Goal: Task Accomplishment & Management: Complete application form

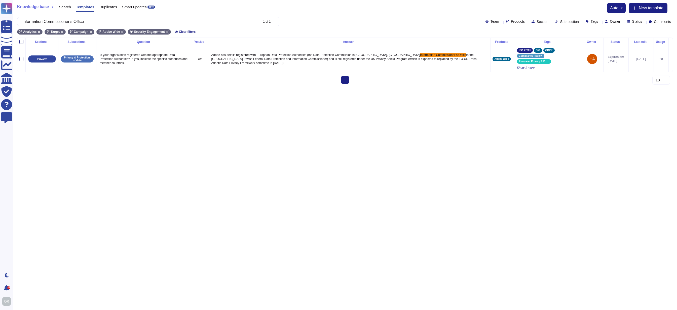
click at [209, 23] on input "Information Commissioner’s Office" at bounding box center [139, 21] width 239 height 9
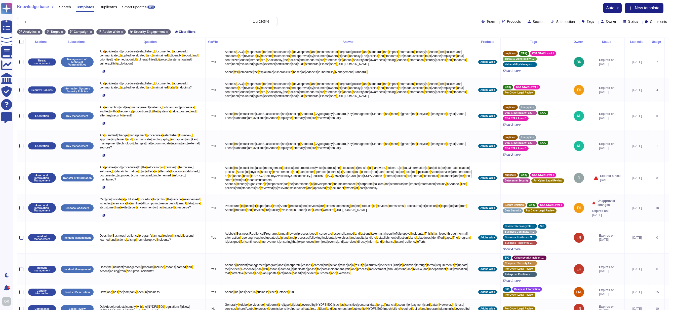
type input "I"
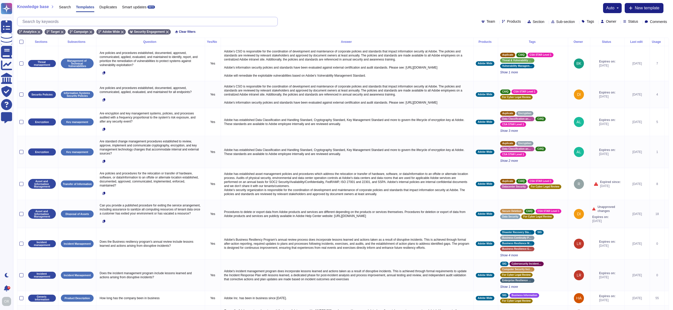
click at [70, 22] on input "text" at bounding box center [149, 21] width 258 height 9
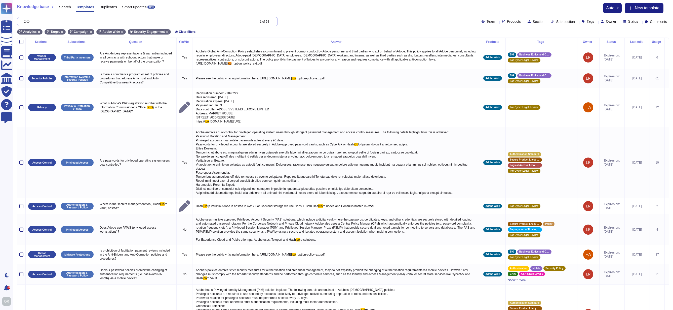
click at [223, 23] on input "ICO" at bounding box center [138, 21] width 236 height 9
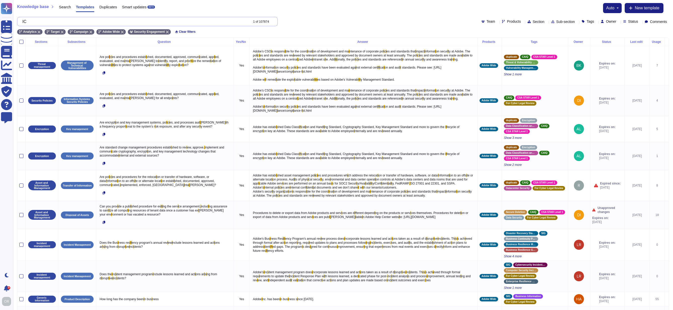
type input "I"
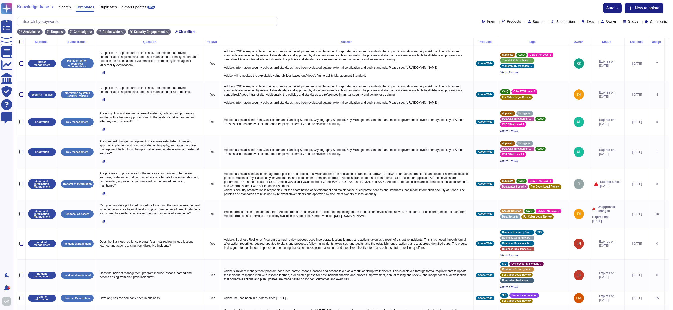
click at [296, 18] on div "Team Products Section Sub-section Tags Owner Status Comments" at bounding box center [343, 21] width 652 height 9
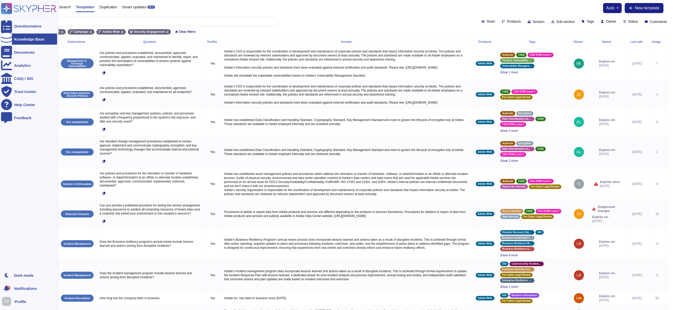
click at [15, 9] on icon at bounding box center [29, 8] width 56 height 11
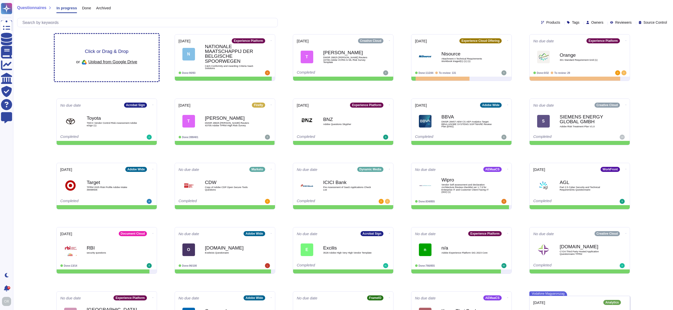
click at [103, 50] on span "Click or Drag & Drop" at bounding box center [107, 51] width 44 height 5
click at [107, 45] on div "Click or Drag & Drop or Upload from Google Drive" at bounding box center [107, 57] width 104 height 47
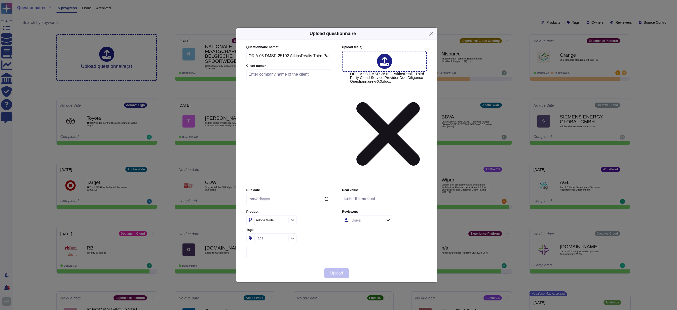
click at [283, 79] on input "text" at bounding box center [288, 74] width 85 height 10
paste input "AtkinsRealis"
type input "AtkinsRealis"
click at [273, 233] on div "Tags" at bounding box center [271, 237] width 32 height 9
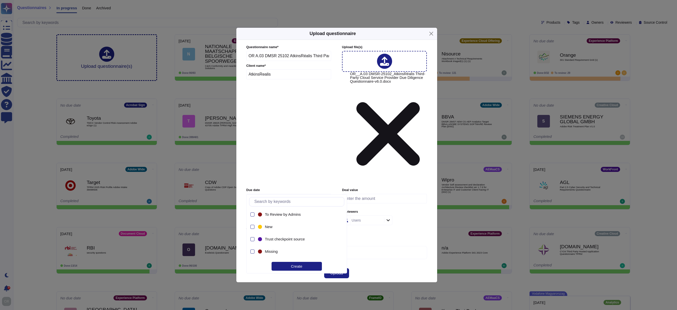
click at [269, 215] on div "Adobe Wide" at bounding box center [271, 219] width 32 height 9
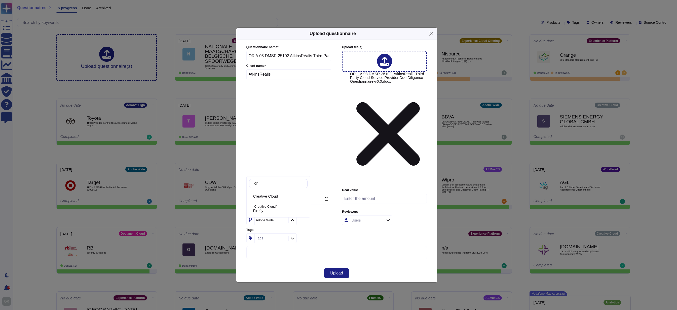
type input "cre"
click at [276, 197] on span "Creative Cloud" at bounding box center [265, 196] width 25 height 5
click at [339, 271] on span "Upload" at bounding box center [336, 273] width 13 height 4
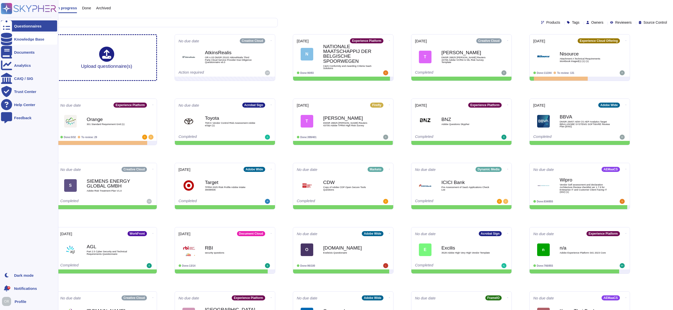
click at [8, 39] on icon at bounding box center [6, 39] width 11 height 13
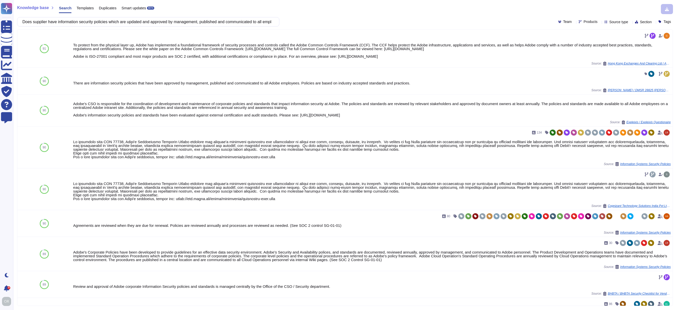
click at [584, 20] on span "Products" at bounding box center [591, 22] width 14 height 4
click at [93, 8] on span "Templates" at bounding box center [85, 8] width 17 height 4
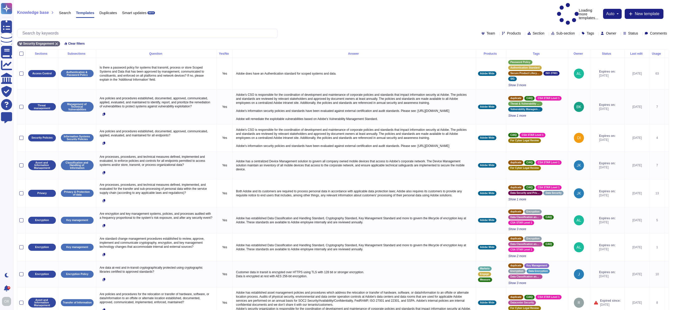
click at [518, 29] on div "Team Products Section Sub-section Tags Owner Status Comments" at bounding box center [343, 33] width 652 height 9
click at [507, 31] on span "Products" at bounding box center [514, 33] width 14 height 4
click at [497, 47] on span "Creative Cloud" at bounding box center [503, 45] width 25 height 5
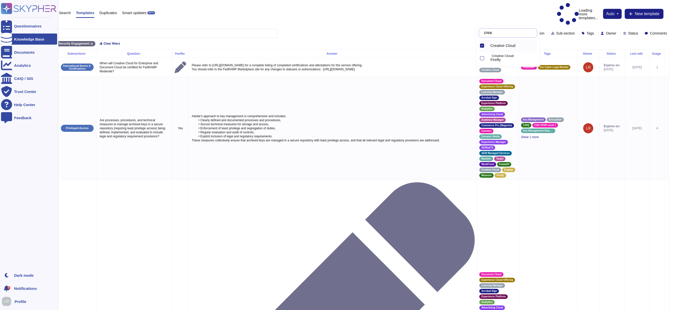
type input "crea"
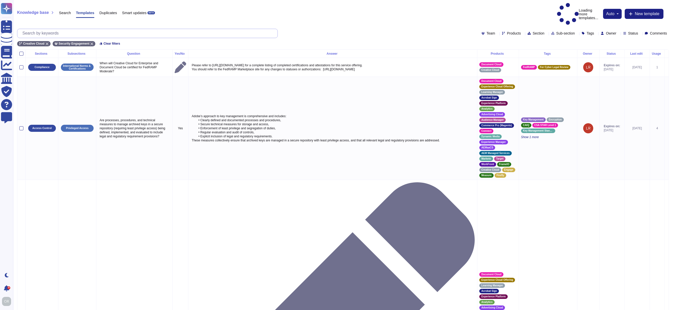
click at [91, 29] on input "text" at bounding box center [149, 33] width 258 height 9
paste input "Adobe backs up customer data regularly and validates restoration of data period…"
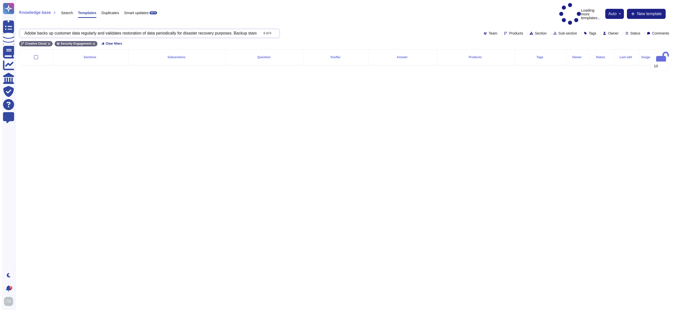
scroll to position [0, 507]
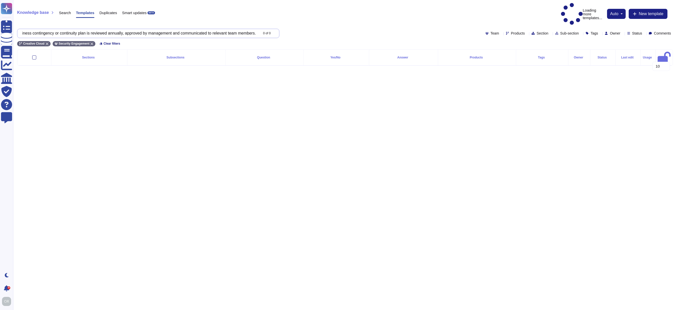
click at [243, 29] on input "Adobe backs up customer data regularly and validates restoration of data period…" at bounding box center [139, 33] width 239 height 9
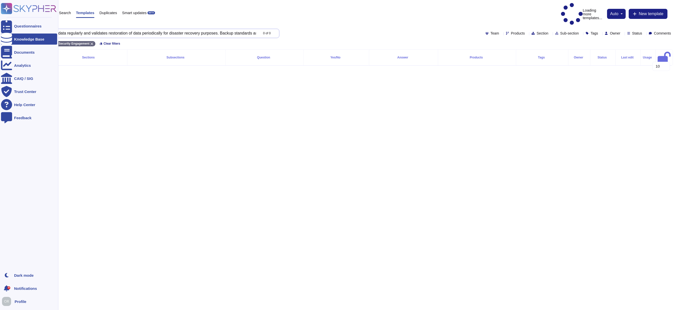
scroll to position [0, 0]
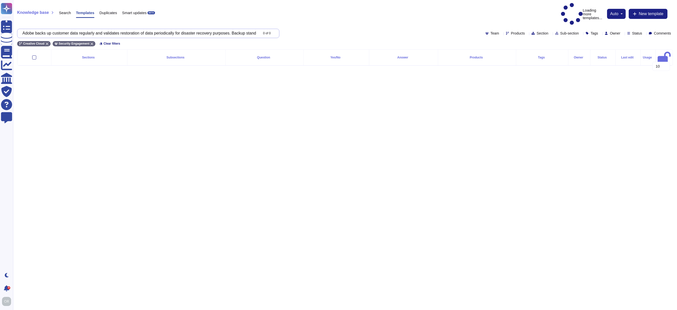
drag, startPoint x: 243, startPoint y: 21, endPoint x: 343, endPoint y: 0, distance: 102.6
click at [239, 29] on input "Adobe backs up customer data regularly and validates restoration of data period…" at bounding box center [139, 33] width 239 height 9
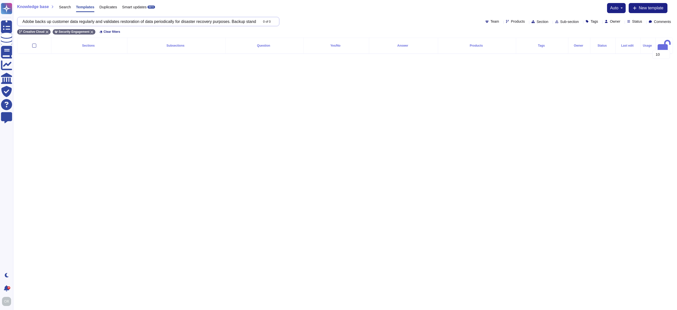
click at [228, 22] on input "Adobe backs up customer data regularly and validates restoration of data period…" at bounding box center [139, 21] width 239 height 9
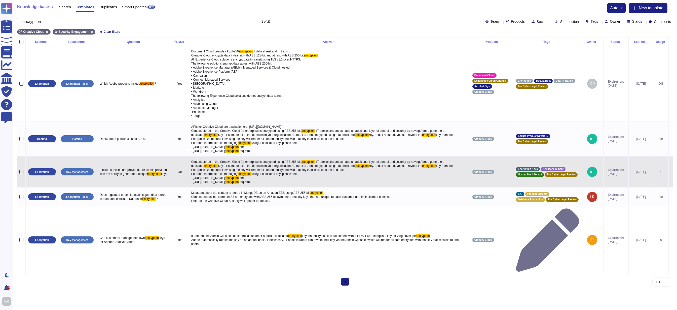
type input "encryption"
click at [242, 168] on span "key from the Enterprise Dashboard. Revoking the key will render all content enc…" at bounding box center [322, 170] width 262 height 12
type textarea "Content stored in the Creative Cloud for enterprise is encrypted using AES 256-…"
drag, startPoint x: 58, startPoint y: 22, endPoint x: 15, endPoint y: 22, distance: 42.8
click at [15, 22] on div "Knowledge base Search Templates Duplicates Smart updates BETA auto New template…" at bounding box center [345, 19] width 664 height 38
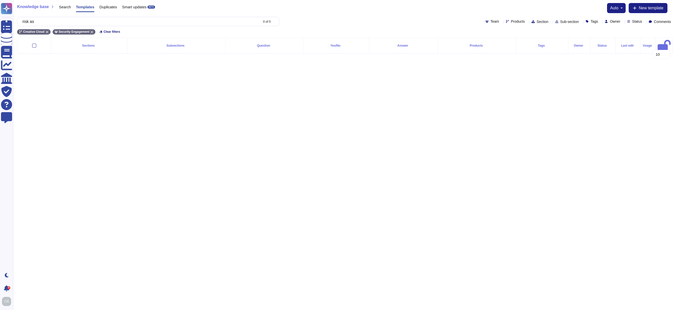
type input "risk as"
click at [511, 21] on span "Products" at bounding box center [518, 22] width 14 height 4
type input "wide"
click at [502, 43] on div "Adobe Wide" at bounding box center [516, 45] width 51 height 11
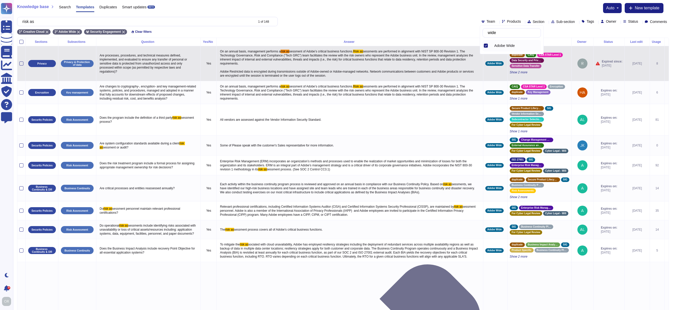
click at [276, 59] on span "sessments are performed in alignment with NIST SP 800-30 Revision 1. The Techno…" at bounding box center [347, 64] width 255 height 28
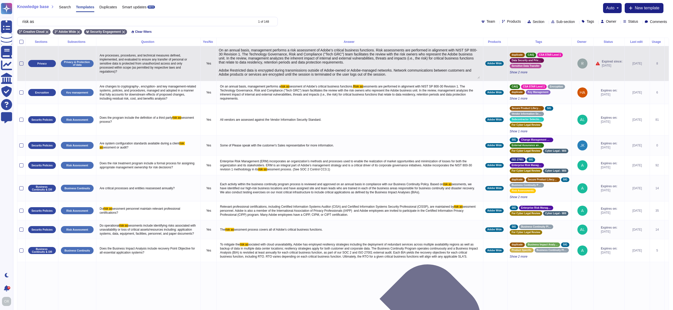
type textarea "On an annual basis, management performs a risk assessment of Adobe’s critical b…"
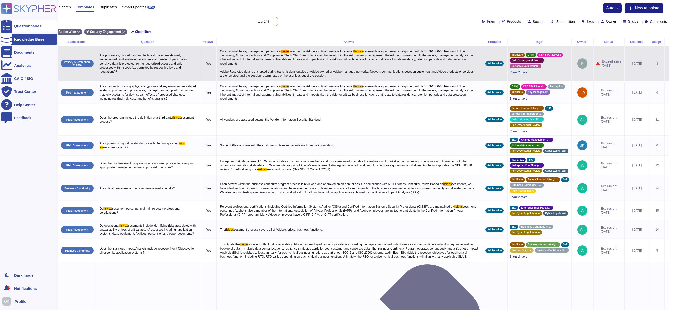
drag, startPoint x: 15, startPoint y: 21, endPoint x: 12, endPoint y: 21, distance: 3.3
click at [12, 21] on div "Questionnaires Knowledge Base Documents Analytics CAIQ / SIG Trust Center Help …" at bounding box center [336, 272] width 673 height 544
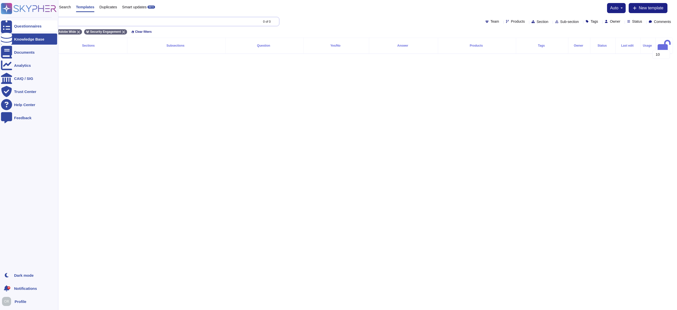
type input "teleworking"
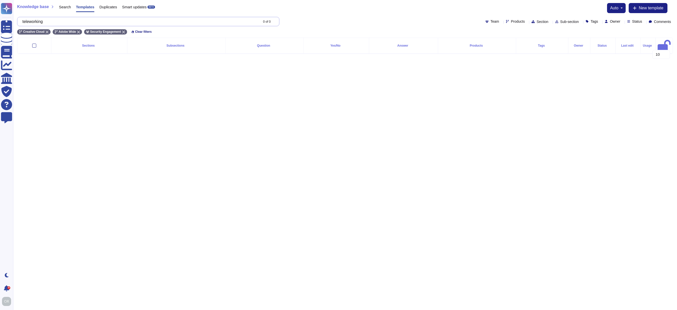
click at [43, 21] on input "teleworking" at bounding box center [139, 21] width 239 height 9
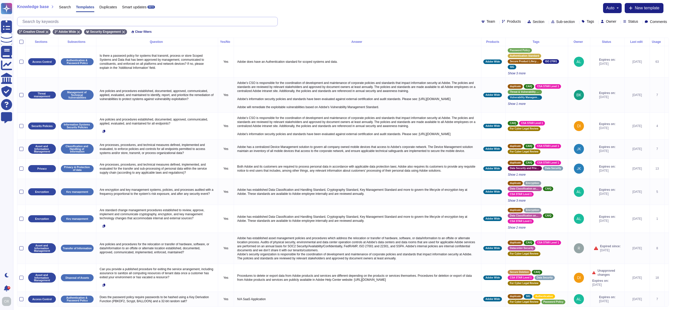
click at [57, 20] on input "text" at bounding box center [149, 21] width 258 height 9
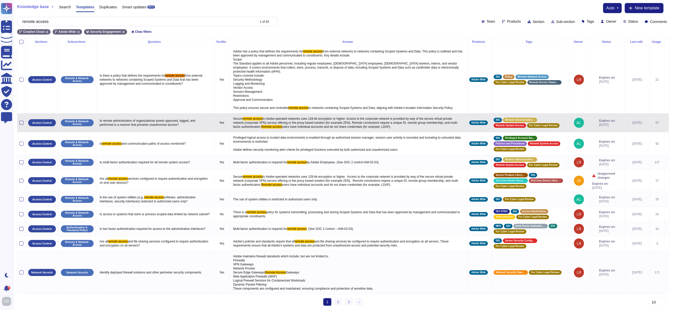
type input "remote access"
click at [319, 124] on span "to Adobe-operated networks uses 128-bit encryption or higher. Access to the cor…" at bounding box center [345, 123] width 225 height 12
type textarea "Secure remote access to Adobe-operated networks uses 128-bit encryption or high…"
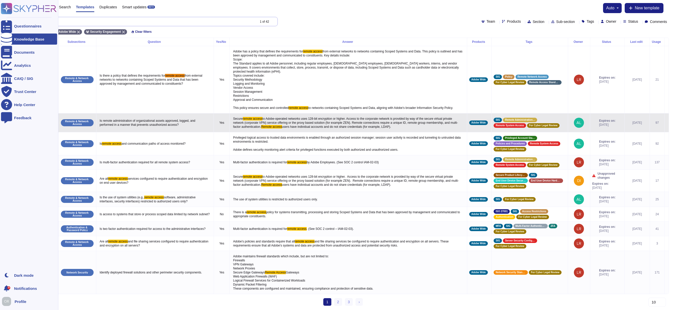
drag, startPoint x: 61, startPoint y: 22, endPoint x: 13, endPoint y: 22, distance: 48.1
click at [13, 22] on div "Questionnaires Knowledge Base Documents Analytics CAIQ / SIG Trust Center Help …" at bounding box center [336, 154] width 673 height 309
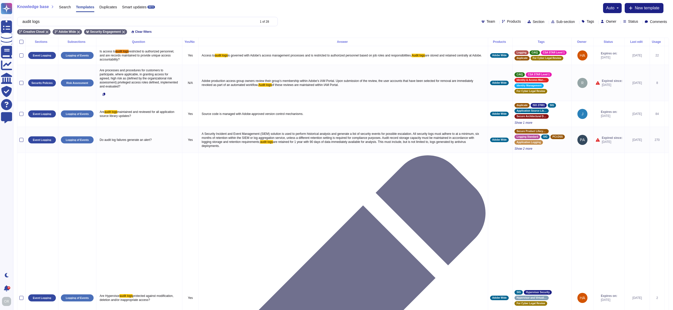
type input "audit logs"
type textarea "Audit logs are stored and retained centrally at Adobe. A Security Incident and …"
drag, startPoint x: 53, startPoint y: 22, endPoint x: 24, endPoint y: 21, distance: 28.4
click at [24, 21] on input "audit logs" at bounding box center [138, 21] width 236 height 9
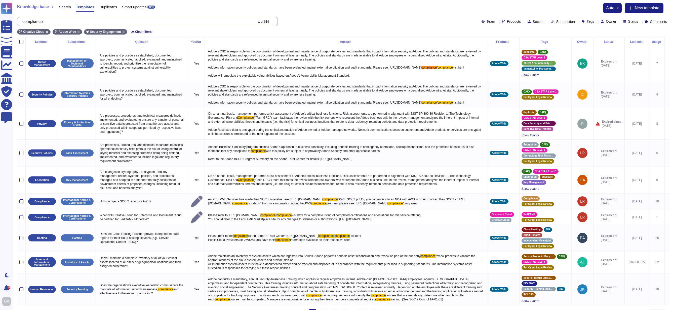
click at [43, 20] on input "compliance" at bounding box center [137, 21] width 234 height 9
paste input "information security team with documented roles & responsibilities"
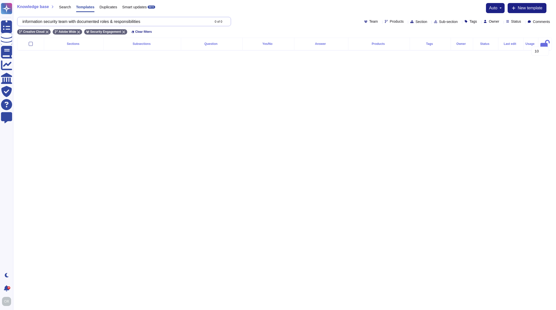
drag, startPoint x: 159, startPoint y: 23, endPoint x: 33, endPoint y: 21, distance: 126.1
click at [33, 21] on input "information security team with documented roles & responsibilities" at bounding box center [115, 21] width 190 height 9
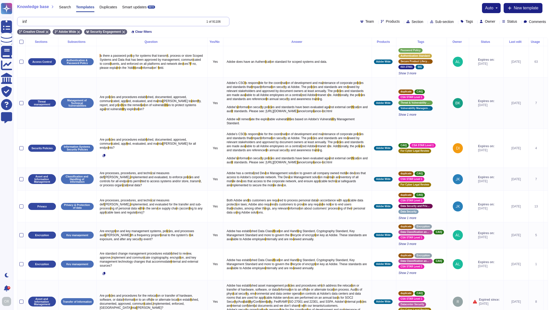
type input "i"
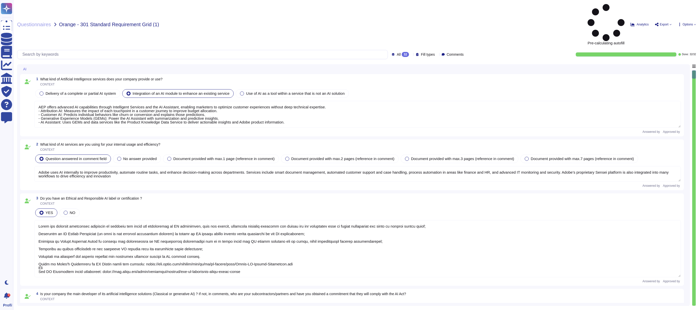
type textarea "AEP offers advanced AI capabilities through Intelligent Services and the AI Ass…"
type textarea "Adobe uses AI internally to improve productivity, automate routine tasks, and e…"
type textarea "Adobe has deployed governance processes to evaluate and track the performance o…"
type textarea "While Adobe develops key components like the Generative Experience Models (GEMs…"
type textarea "Adobe does not use any customer data to train or fine-tune the Azure OpenAI Ser…"
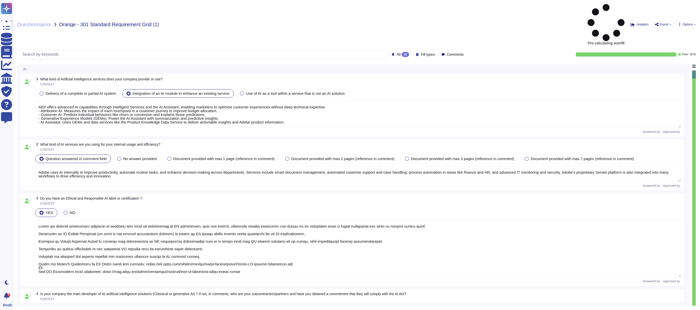
type textarea "The AI solution has a defined purpose/objective. AI Assistant in Adobe Experien…"
type textarea "The AI Assistant in Adobe Experience Platform is a Generative AI solution. ​ It…"
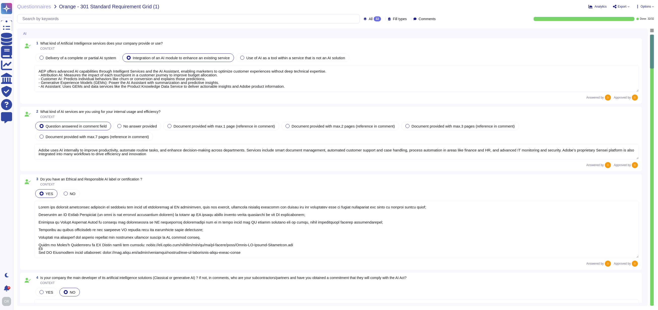
scroll to position [1, 0]
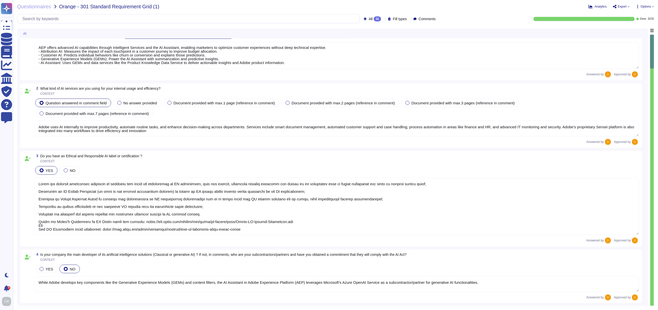
type textarea "The AI Assistant in Adobe Experience Platform is a Generative AI solution. ​ It…"
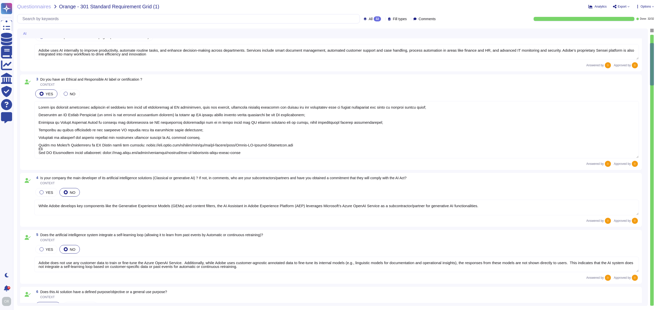
scroll to position [100, 0]
click at [225, 137] on textarea at bounding box center [336, 129] width 604 height 57
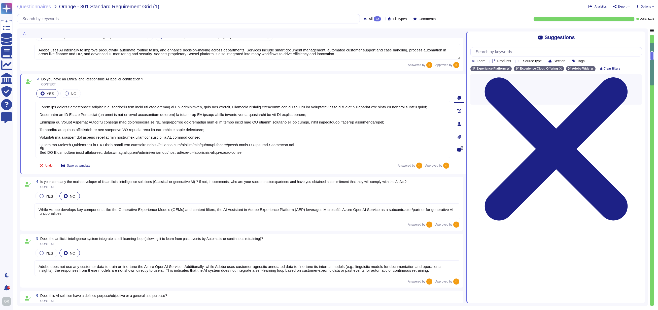
click at [230, 172] on div "3 Do you have an Ethical and Responsible AI label or certification ? CONTEXT YE…" at bounding box center [243, 123] width 446 height 99
click at [226, 198] on div "YES NO" at bounding box center [247, 196] width 426 height 11
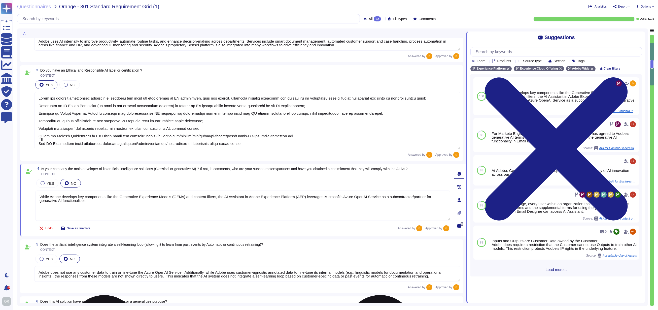
scroll to position [110, 0]
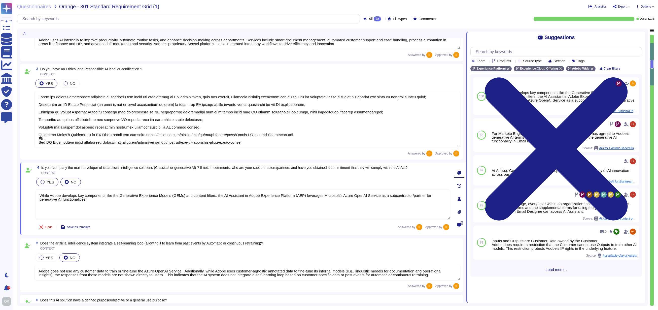
click at [40, 179] on div "YES" at bounding box center [47, 181] width 22 height 9
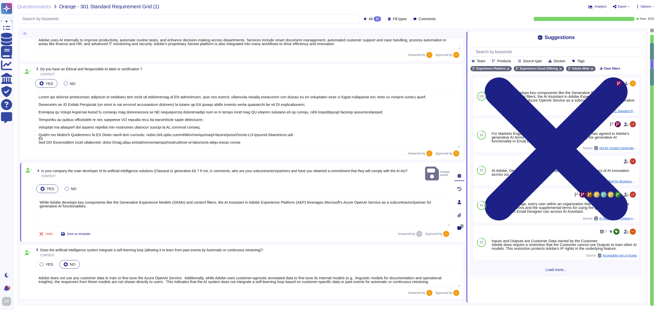
click at [140, 169] on span "Is your company the main developer of its artificial intelligence solutions (Cl…" at bounding box center [224, 171] width 366 height 4
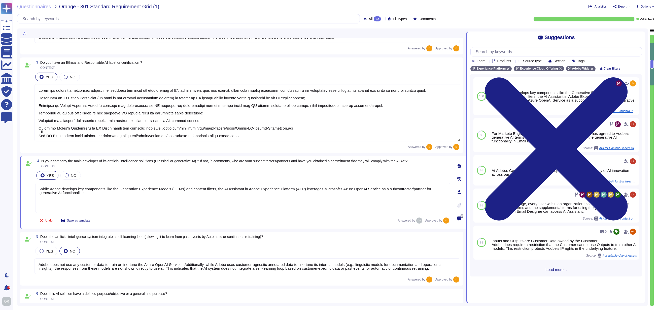
scroll to position [123, 0]
type textarea "Adobe has deployed governance processes to evaluate and track the performance o…"
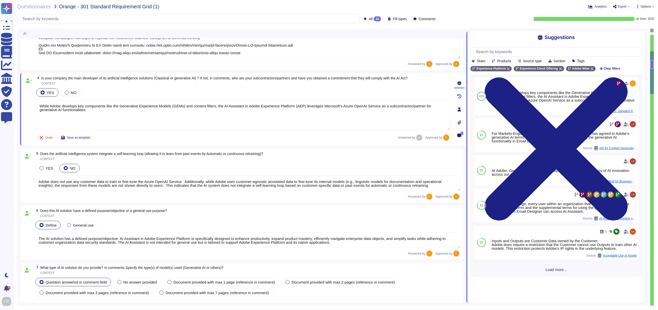
scroll to position [204, 0]
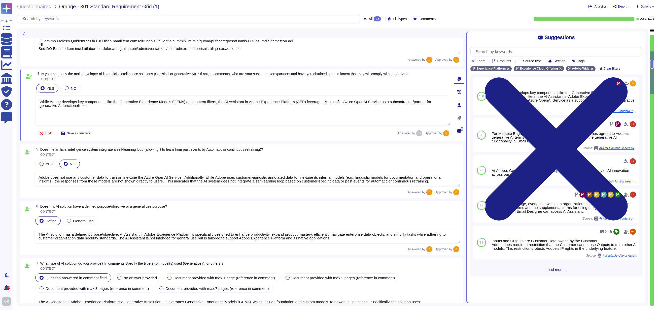
click at [144, 152] on span "Does the artificial intelligence system integrate a self-learning loop (allowin…" at bounding box center [151, 151] width 223 height 9
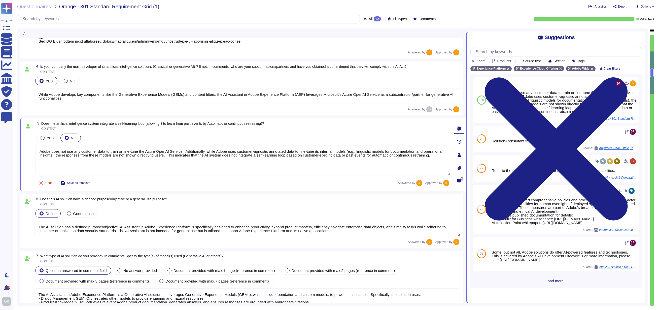
scroll to position [211, 0]
click at [141, 199] on span "Does this AI solution have a defined purpose/objective or a general use purpose?" at bounding box center [103, 198] width 127 height 4
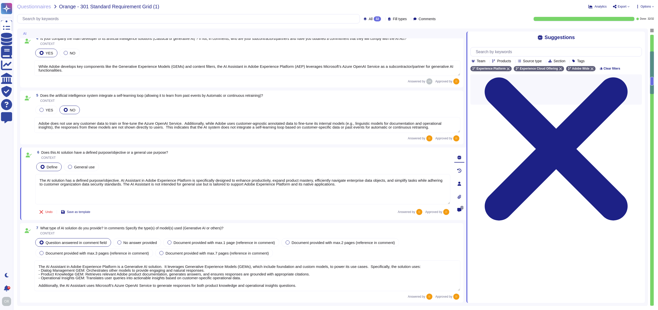
type textarea "Adobe Artificial Intelligence offerings go through Adobe's responsible AI Ethic…"
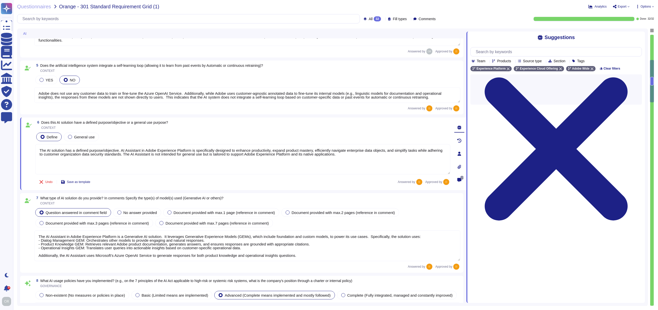
scroll to position [266, 0]
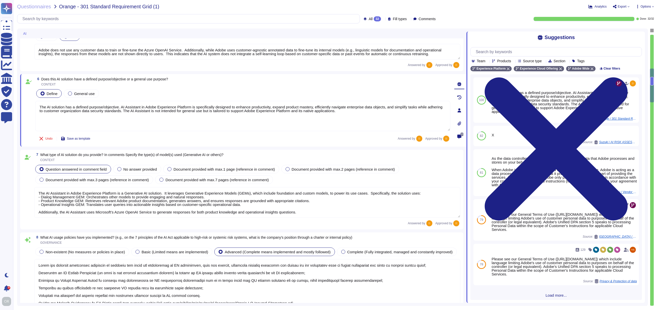
type textarea "Adobe ensures data governance and data quality in Adobe Journey Optimizer (AJO)…"
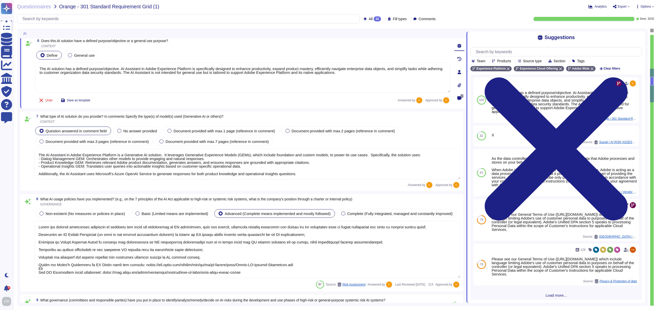
scroll to position [345, 0]
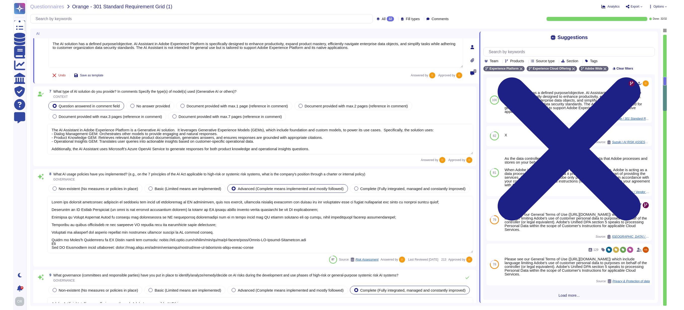
scroll to position [372, 0]
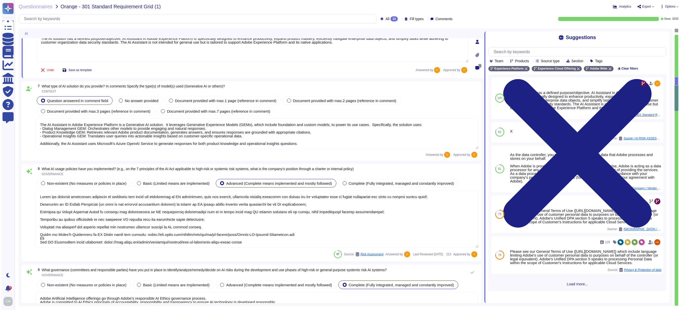
type textarea "Adobe’s AI-related policies do establish mechanisms for monitoring, auditing, a…"
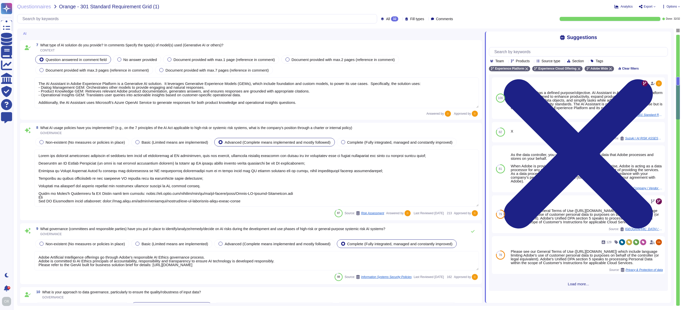
scroll to position [413, 0]
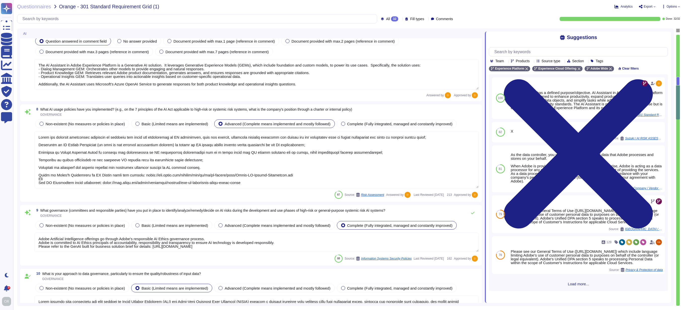
type textarea "This is part of Adobe's Incident Response Plan. For more information, please re…"
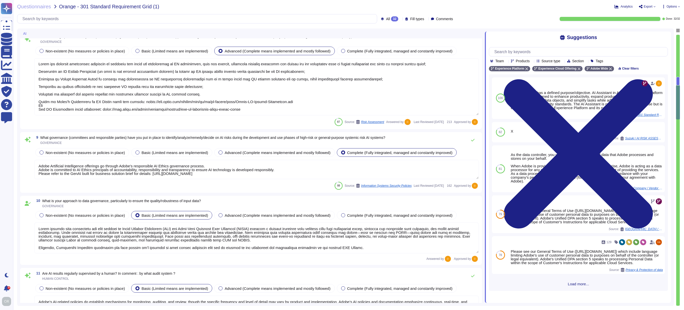
scroll to position [501, 0]
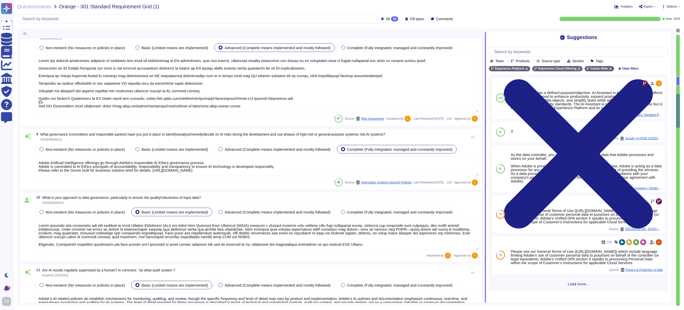
type textarea "Adobe’s AI governance and lifecycle management framework includes a documented …"
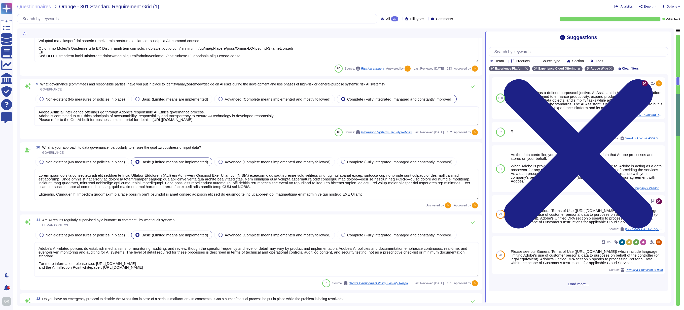
type textarea "As part of developing and deploying our AI systems, Adobe seeks to mitigate bia…"
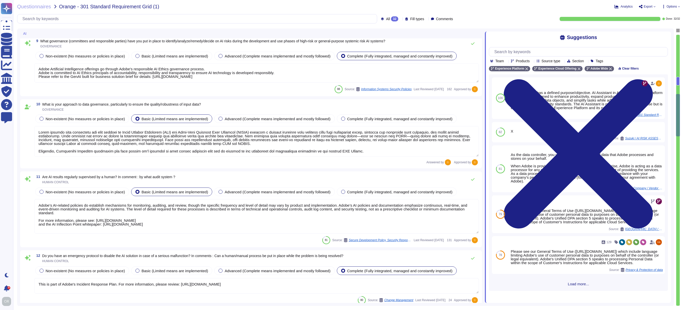
scroll to position [591, 0]
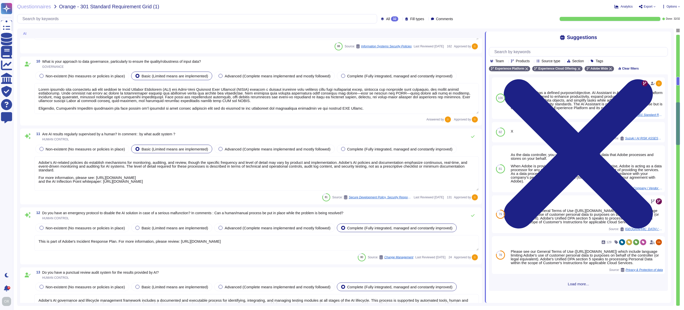
type textarea "Adobe employs specific mechanisms to measure and address bias in AI results. Ad…"
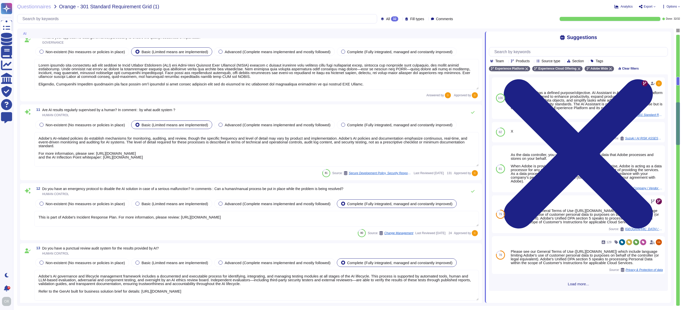
scroll to position [655, 0]
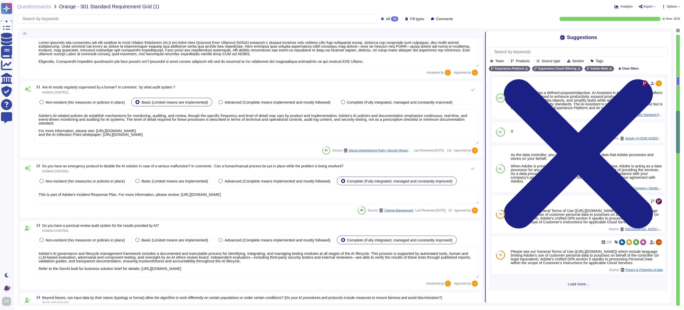
type textarea "The products in scope inform users that AI is being used through multiple compl…"
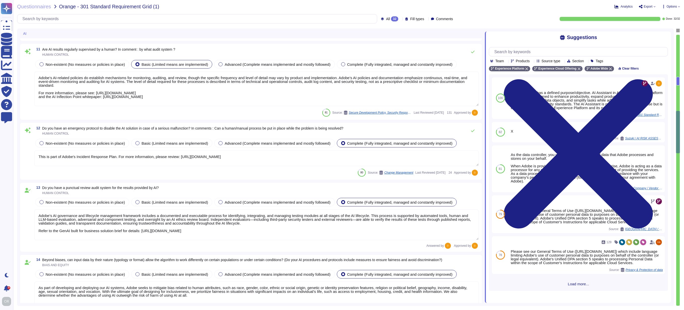
scroll to position [716, 0]
click at [345, 65] on div at bounding box center [343, 64] width 4 height 4
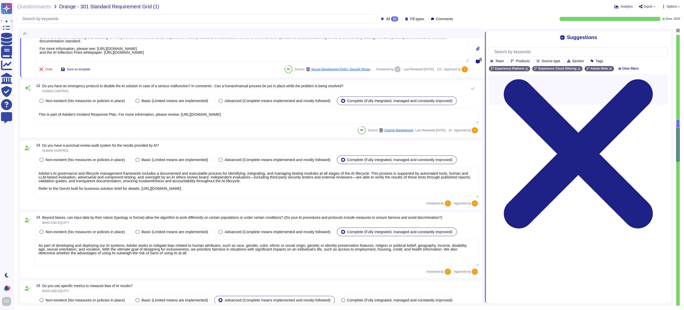
scroll to position [764, 0]
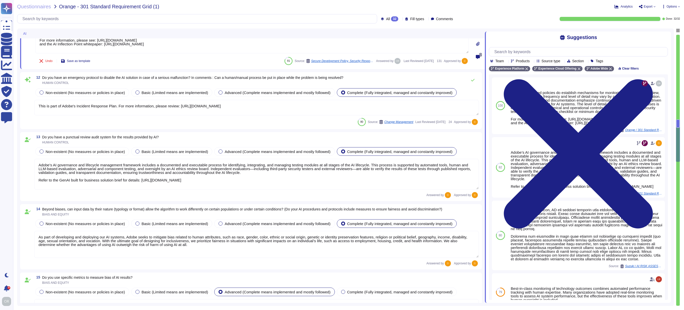
click at [245, 144] on div "13 Do you have a punctual review audit system for the results provided by AI? H…" at bounding box center [256, 139] width 445 height 9
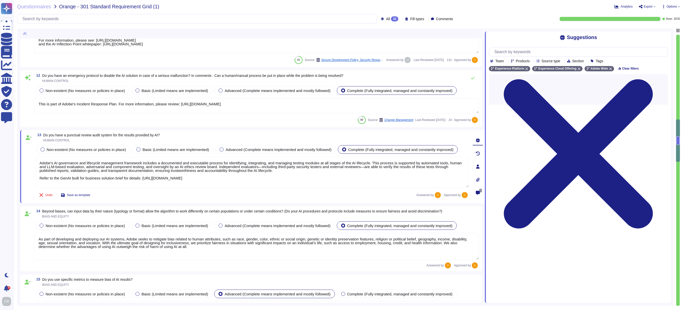
click at [237, 135] on div "13 Do you have a punctual review audit system for the results provided by AI? H…" at bounding box center [251, 137] width 433 height 9
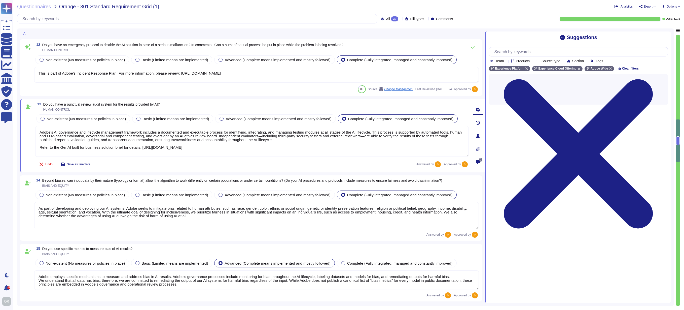
type textarea "Adobe provides comprehensive documentation to help users and administrators und…"
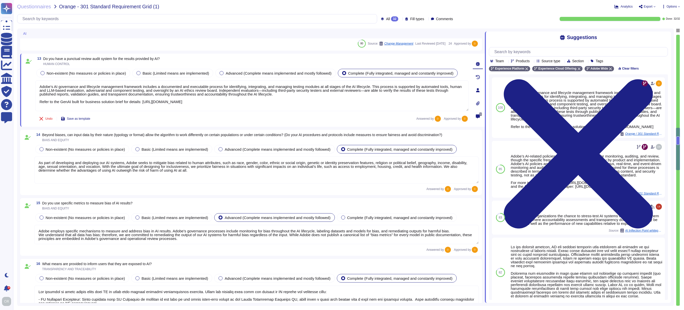
scroll to position [1, 0]
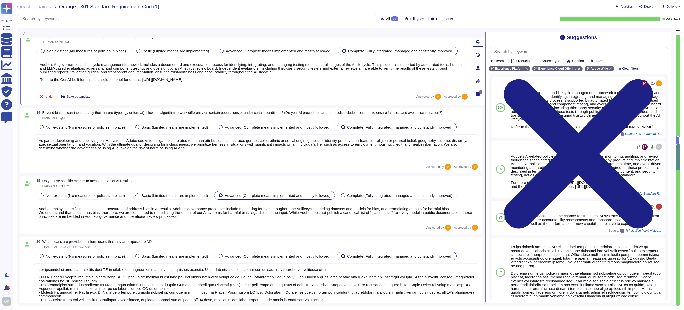
type textarea "Adobe has implemented comprehensive governance processes and policies for monit…"
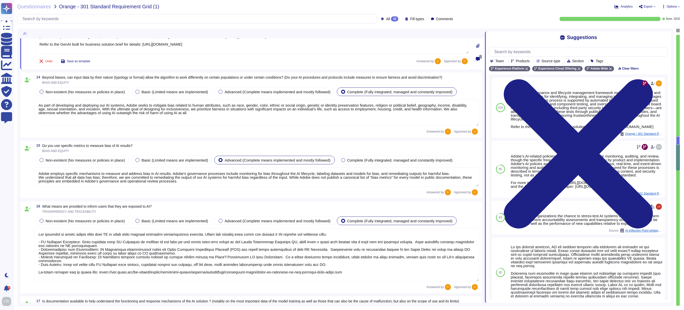
scroll to position [893, 0]
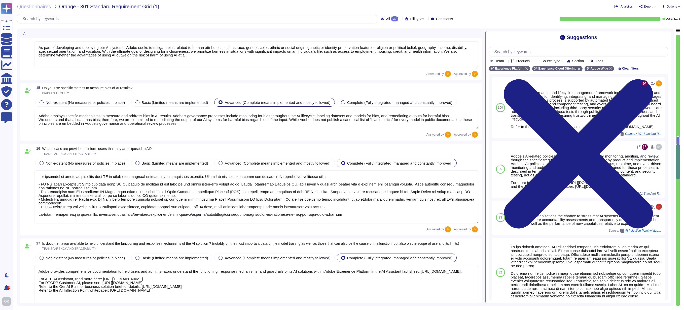
type textarea "Adobe conducts rigorous security testing on its AI solutions. . Our rigorous se…"
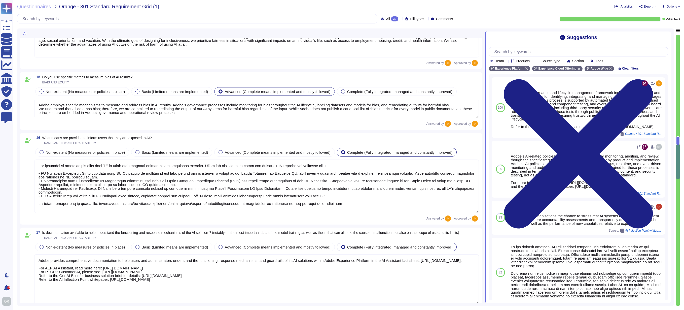
scroll to position [1, 0]
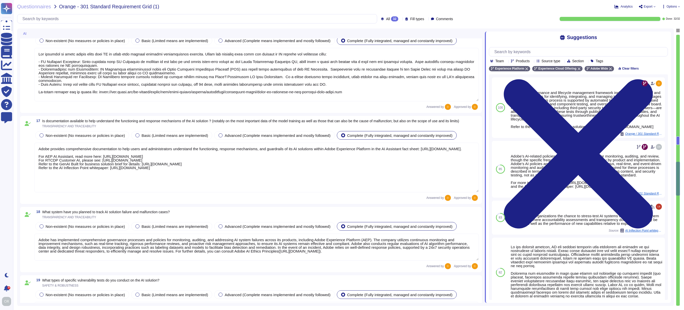
type textarea "Adobe has established policies for incident response that apply to all its syst…"
type textarea "Adobe performs internal readiness assessment and external audits periodically o…"
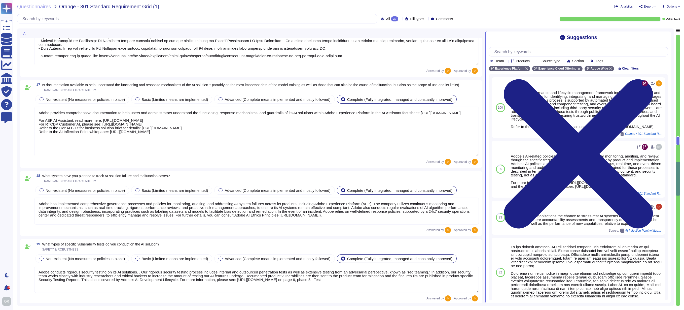
scroll to position [1110, 0]
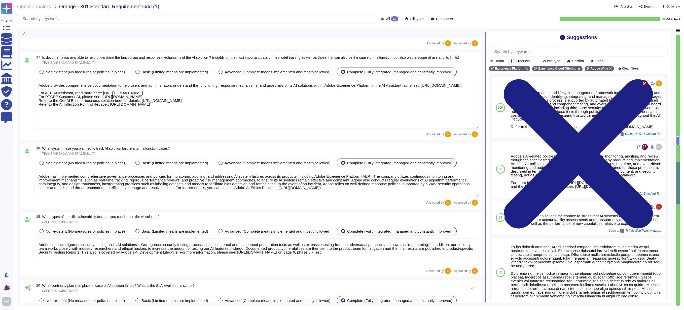
type textarea "Adobe has established robust procedures for handling user questions and complai…"
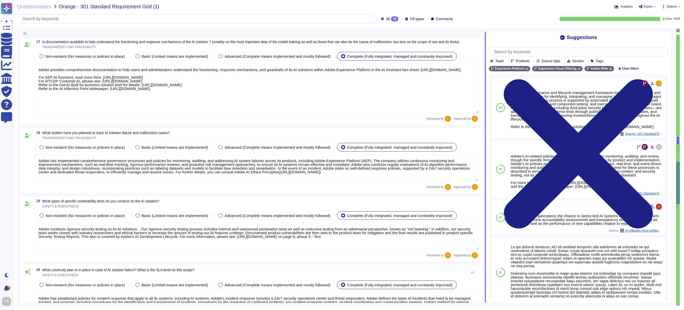
scroll to position [1, 0]
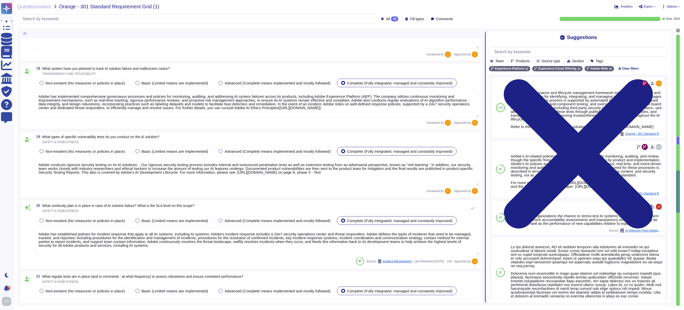
type textarea "Adobe does not publicly disclose details about specific insurance policies excl…"
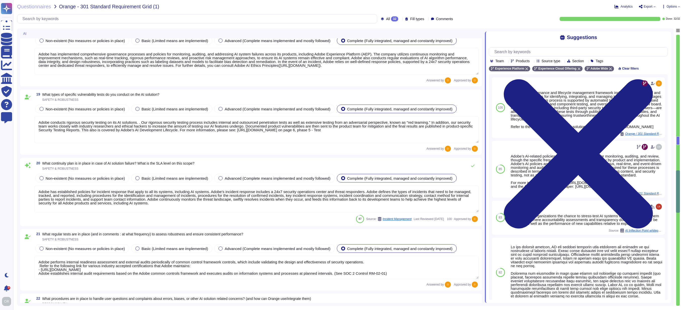
scroll to position [1294, 0]
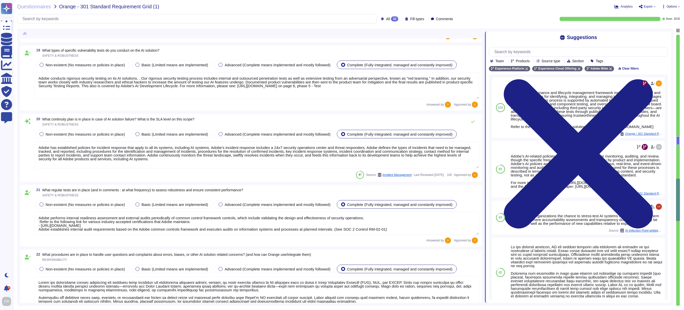
type textarea "Adobe requires employees to complete a general security awareness training on a…"
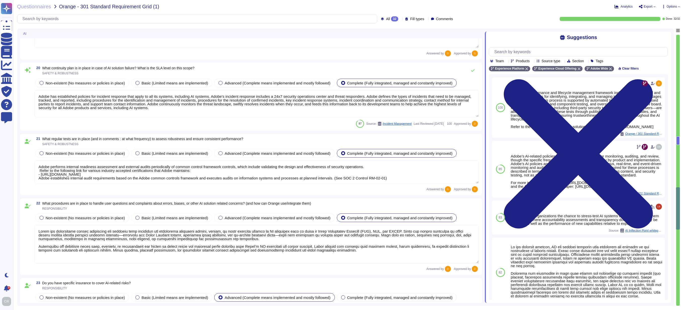
scroll to position [1, 0]
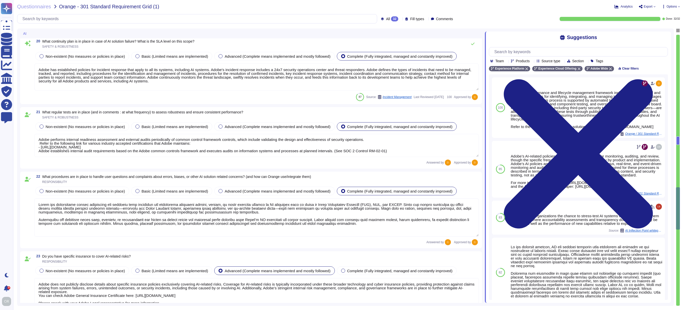
type textarea "Adobe has a comprehensive data protection strategy for its AI solutions which i…"
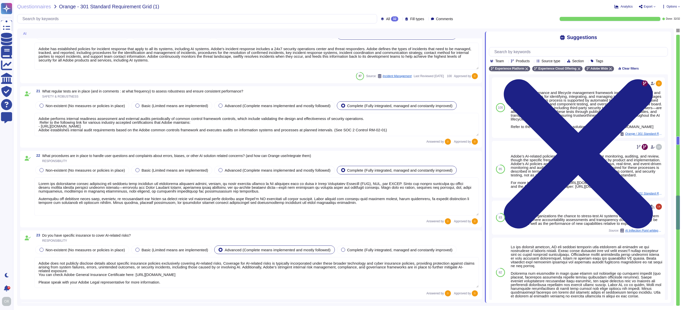
scroll to position [1393, 0]
click at [212, 223] on div "22 What procedures are in place to handle user questions and complaints about e…" at bounding box center [251, 188] width 462 height 77
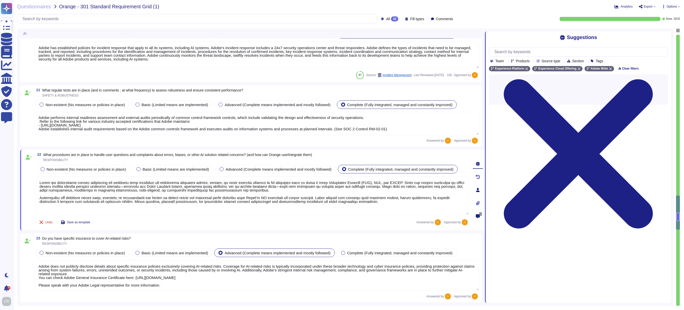
click at [212, 230] on div "22 What procedures are in place to handle user questions and complaints about e…" at bounding box center [252, 190] width 465 height 81
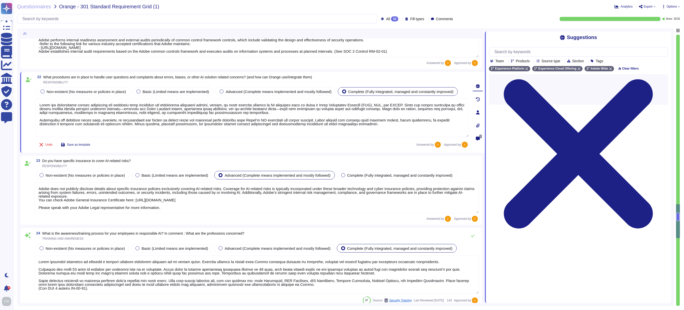
type textarea "Adobe has a dedicated process for studying and maintaining compliance with AI-r…"
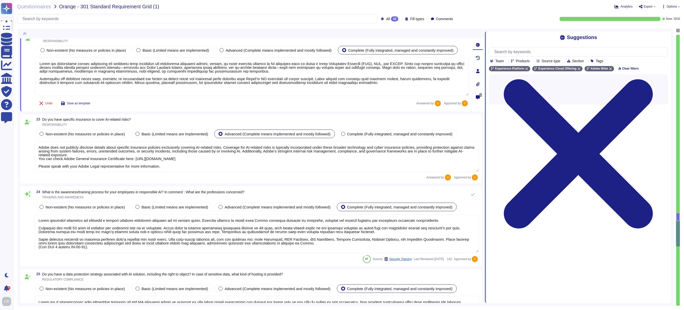
type textarea "Adobe’s AI governance and lifecycle management framework includes a documented …"
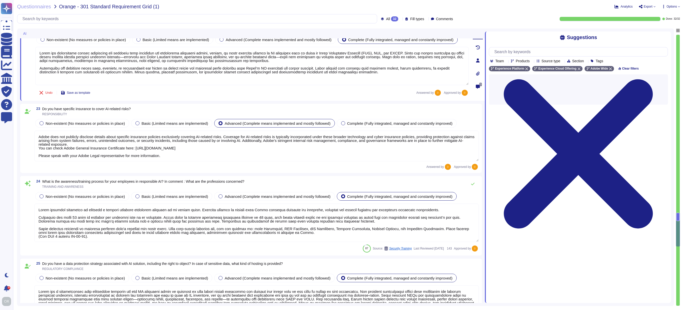
scroll to position [1, 0]
click at [212, 255] on div "24 What is the awareness/training process for your employees in responsible AI?…" at bounding box center [251, 216] width 462 height 80
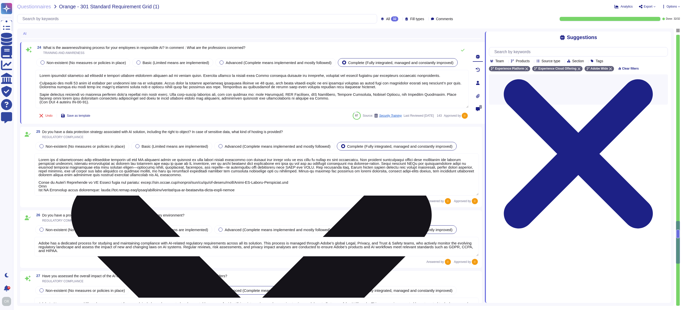
type textarea "Adobe actively takes measures to evaluate and minimize the environmental footpr…"
type textarea "Adobe has governance processes in place to evaluate and track the performance o…"
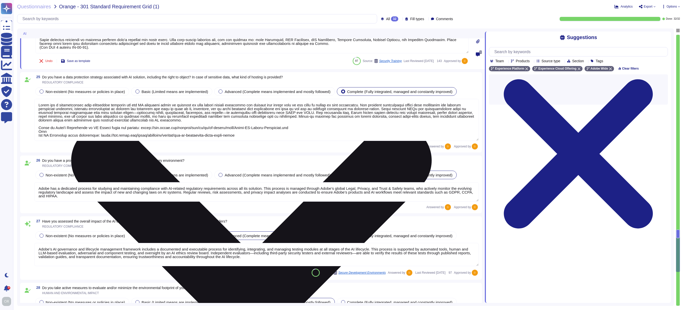
scroll to position [1699, 0]
type textarea "To assess the carbon impact or environmental sustainability of Adobe’s AI solut…"
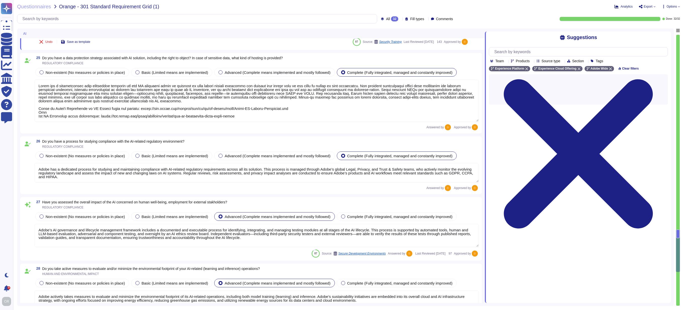
scroll to position [1724, 0]
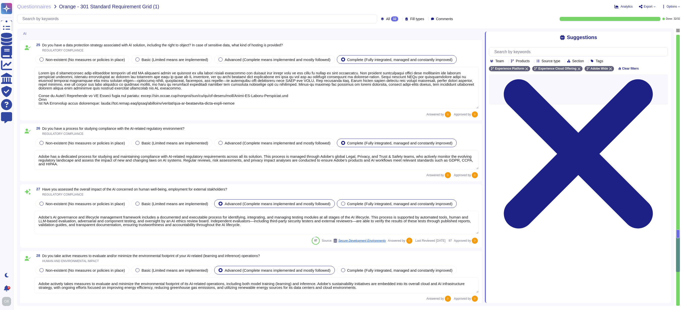
click at [345, 205] on div at bounding box center [343, 203] width 4 height 4
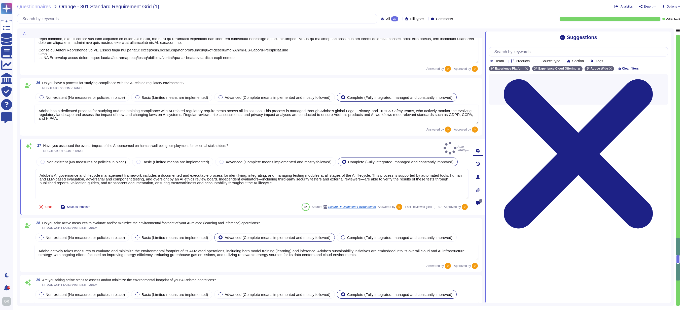
type textarea "Yes, Adobe is committed to making its AI-enabled solutions accessible to all us…"
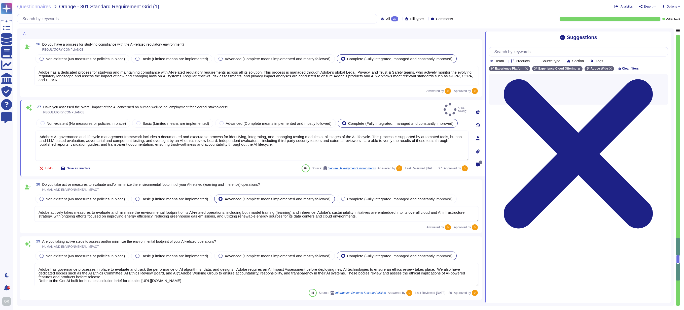
scroll to position [1805, 0]
type textarea "Regular internal reviews, risk assessments, and stakeholder consultations are c…"
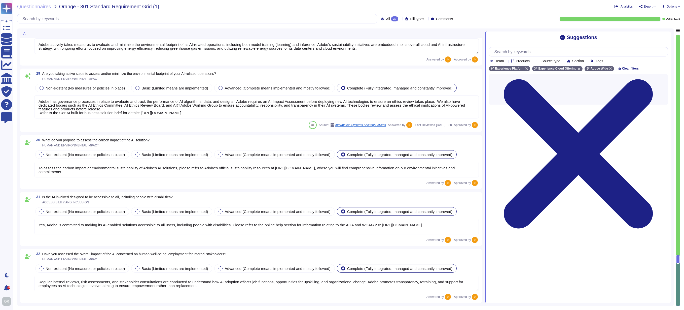
scroll to position [1968, 0]
drag, startPoint x: 169, startPoint y: 197, endPoint x: 64, endPoint y: 195, distance: 104.7
click at [43, 196] on div "31 Is the AI involved designed to be accessible to all, including people with d…" at bounding box center [256, 199] width 445 height 9
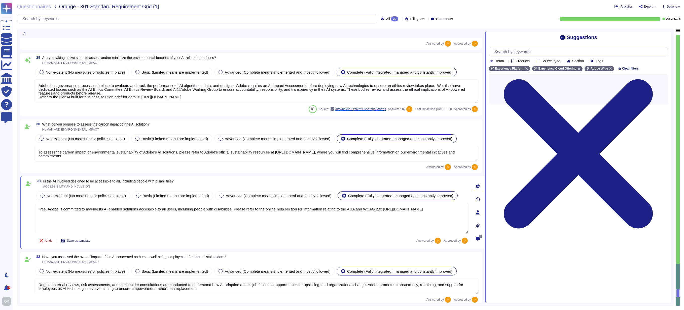
click at [166, 179] on span "Is the AI involved designed to be accessible to all, including people with disa…" at bounding box center [108, 181] width 130 height 4
click at [389, 215] on textarea "Yes, Adobe is committed to making its AI-enabled solutions accessible to all us…" at bounding box center [251, 218] width 433 height 30
drag, startPoint x: 391, startPoint y: 214, endPoint x: 375, endPoint y: 214, distance: 16.4
click at [375, 214] on textarea "Yes, Adobe is committed to making its AI-enabled solutions accessible to all us…" at bounding box center [251, 218] width 433 height 30
click at [125, 225] on textarea "Yes, Adobe is committed to making its AI-enabled solutions accessible to all us…" at bounding box center [251, 218] width 433 height 30
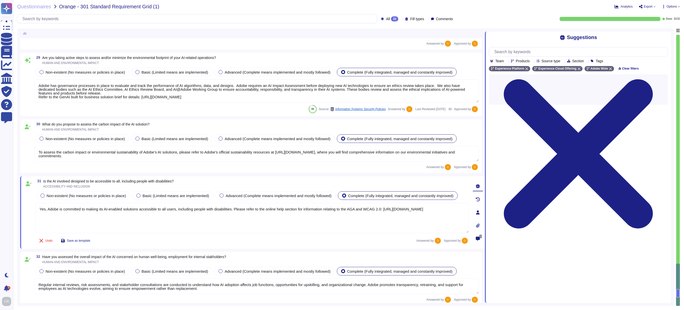
drag, startPoint x: 138, startPoint y: 219, endPoint x: 40, endPoint y: 219, distance: 97.4
click at [40, 219] on textarea "Yes, Adobe is committed to making its AI-enabled solutions accessible to all us…" at bounding box center [251, 218] width 433 height 30
drag, startPoint x: 374, startPoint y: 215, endPoint x: 391, endPoint y: 214, distance: 16.6
click at [391, 214] on textarea "Yes, Adobe is committed to making its AI-enabled solutions accessible to all us…" at bounding box center [251, 218] width 433 height 30
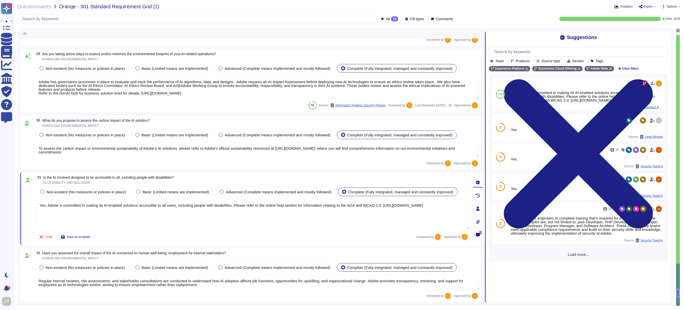
click at [312, 221] on textarea "Yes, Adobe is committed to making its AI-enabled solutions accessible to all us…" at bounding box center [251, 214] width 433 height 30
click at [237, 246] on div "31 Is the AI involved designed to be accessible to all, including people with d…" at bounding box center [252, 209] width 465 height 72
click at [257, 243] on div "Undo Save as template Answered by Approved by" at bounding box center [251, 238] width 433 height 10
click at [243, 177] on div "31 Is the AI involved designed to be accessible to all, including people with d…" at bounding box center [251, 180] width 433 height 9
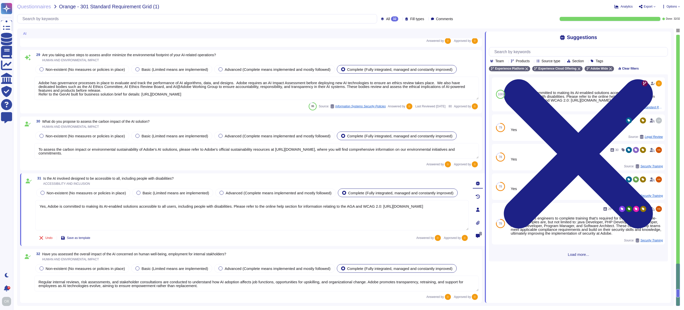
click at [285, 251] on div "32 Have you assessed the overall impact of the AI ​​concerned on human well-bei…" at bounding box center [251, 276] width 462 height 54
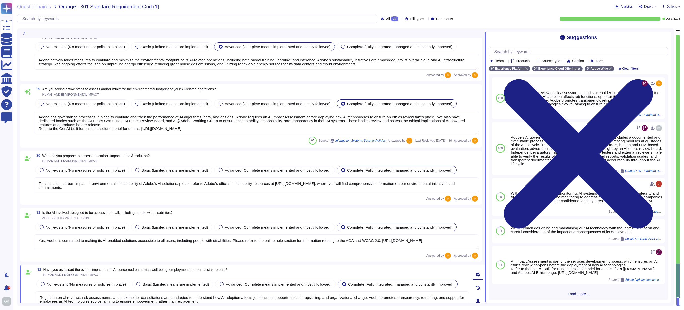
type textarea "Adobe has a dedicated process for studying and maintaining compliance with AI-r…"
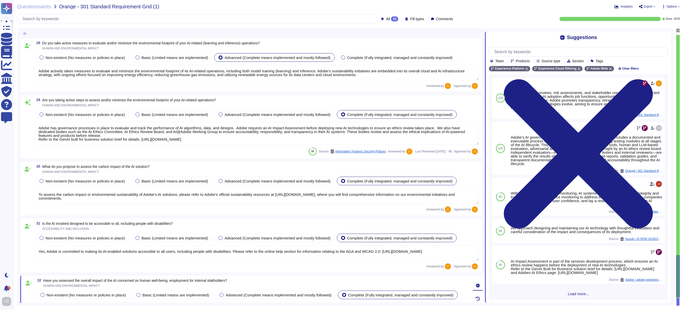
type textarea "Adobe has a comprehensive data protection strategy for its AI solutions which i…"
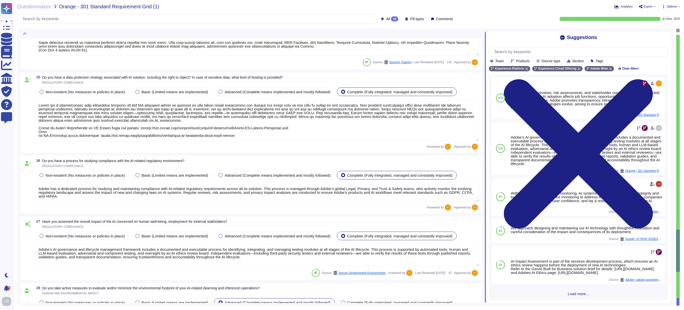
type textarea "Adobe does not publicly disclose details about specific insurance policies excl…"
type textarea "Adobe requires employees to complete a general security awareness training on a…"
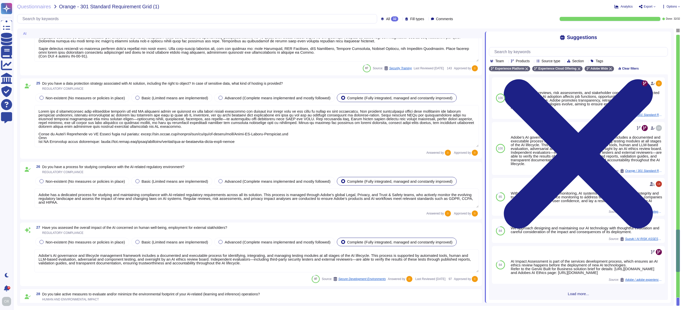
type textarea "Adobe performs internal readiness assessment and external audits periodically o…"
type textarea "Adobe has established robust procedures for handling user questions and complai…"
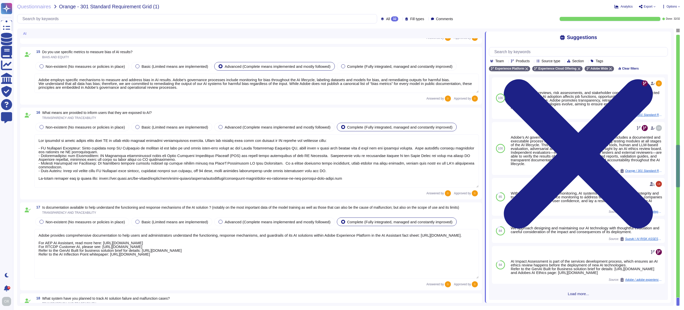
type textarea "Adobe’s AI governance and lifecycle management framework includes a documented …"
type textarea "As part of developing and deploying our AI systems, Adobe seeks to mitigate bia…"
type textarea "Adobe employs specific mechanisms to measure and address bias in AI results. Ad…"
type textarea "The products in scope inform users that AI is being used through multiple compl…"
type textarea "Adobe provides comprehensive documentation to help users and administrators und…"
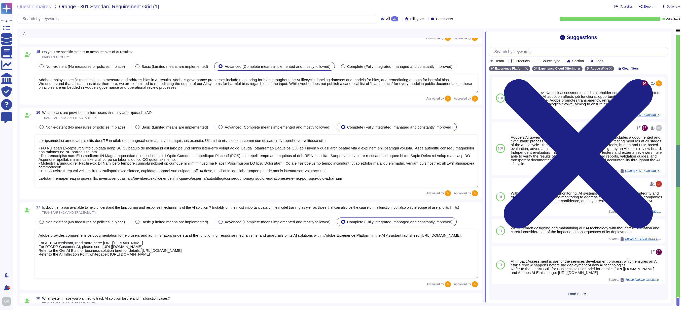
type textarea "Adobe has implemented comprehensive governance processes and policies for monit…"
type textarea "Adobe conducts rigorous security testing on its AI solutions. . Our rigorous se…"
type textarea "Adobe has established policies for incident response that apply to all its syst…"
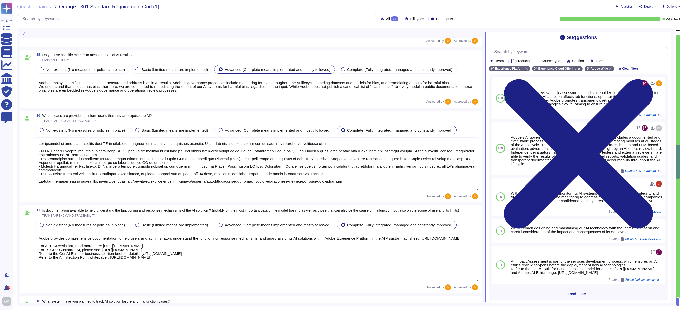
type textarea "This is part of Adobe's Incident Response Plan. For more information, please re…"
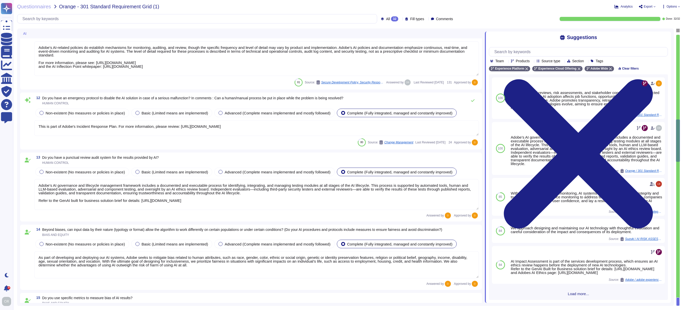
type textarea "Adobe Artificial Intelligence offerings go through Adobe's responsible AI Ethic…"
type textarea "Adobe ensures data governance and data quality in Adobe Journey Optimizer (AJO)…"
type textarea "Adobe’s AI-related policies do establish mechanisms for monitoring, auditing, a…"
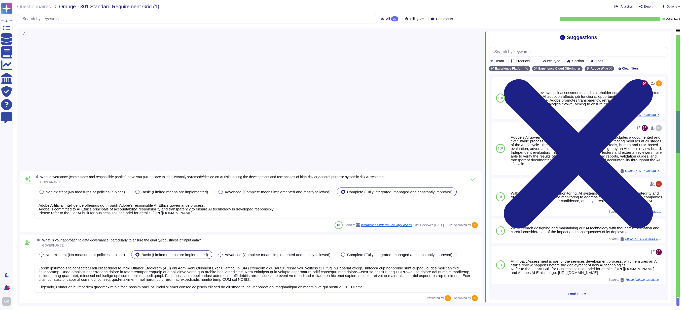
scroll to position [0, 0]
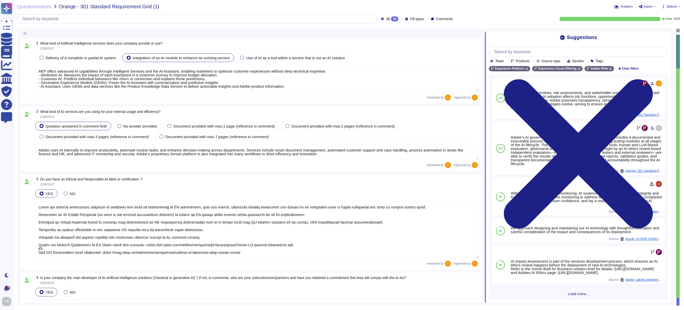
type textarea "AEP offers advanced AI capabilities through Intelligent Services and the AI Ass…"
type textarea "Adobe uses AI internally to improve productivity, automate routine tasks, and e…"
type textarea "Adobe has deployed governance processes to evaluate and track the performance o…"
type textarea "While Adobe develops key components like the Generative Experience Models (GEMs…"
type textarea "Adobe does not use any customer data to train or fine-tune the Azure OpenAI Ser…"
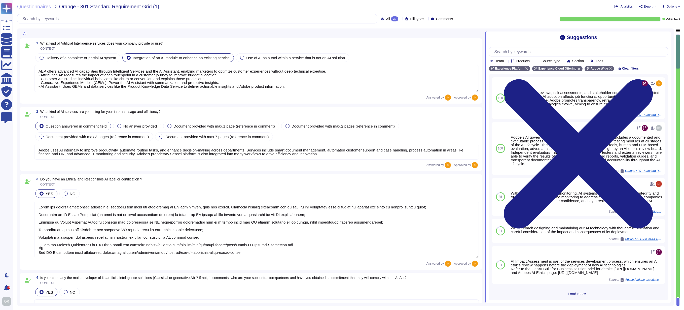
type textarea "The AI solution has a defined purpose/objective. AI Assistant in Adobe Experien…"
